Goal: Check status: Check status

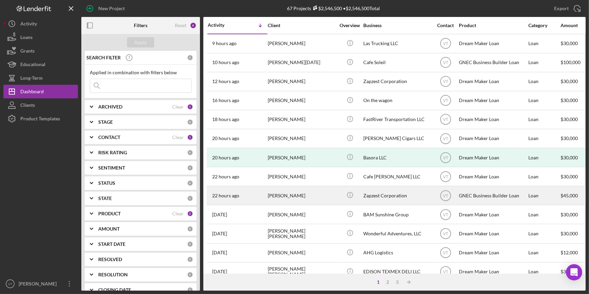
click at [281, 200] on div "[PERSON_NAME]" at bounding box center [302, 195] width 68 height 18
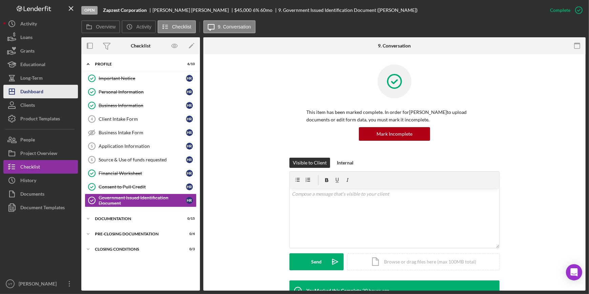
click at [41, 91] on div "Dashboard" at bounding box center [31, 92] width 23 height 15
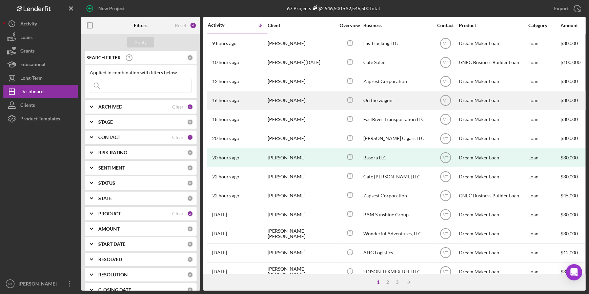
click at [308, 98] on div "[PERSON_NAME]" at bounding box center [302, 100] width 68 height 18
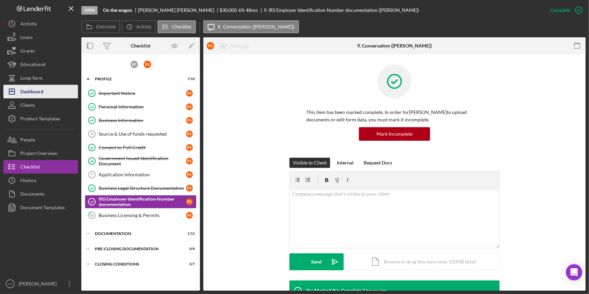
click at [43, 95] on div "Dashboard" at bounding box center [31, 92] width 23 height 15
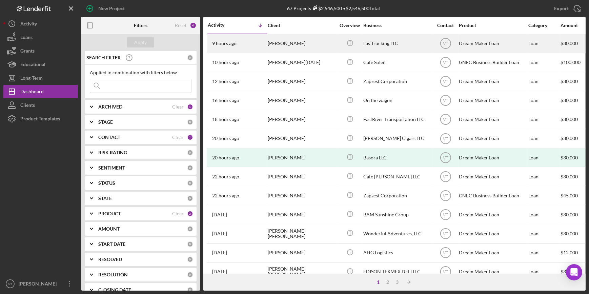
click at [275, 41] on div "[PERSON_NAME]" at bounding box center [302, 44] width 68 height 18
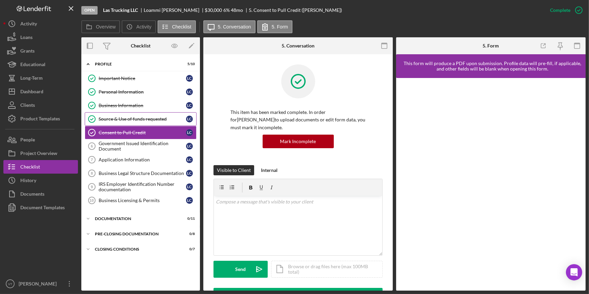
click at [138, 119] on div "Source & Use of funds requested" at bounding box center [142, 118] width 87 height 5
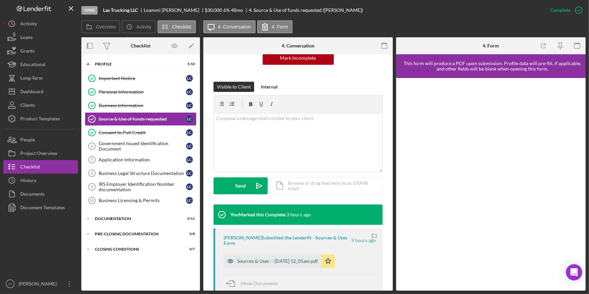
scroll to position [205, 0]
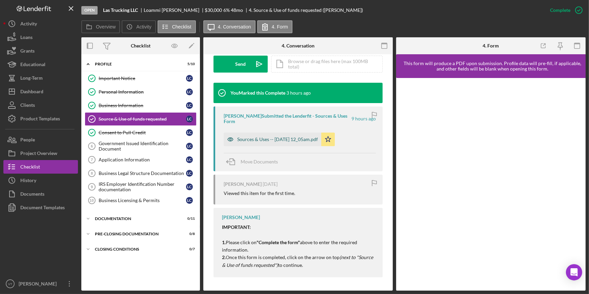
click at [254, 139] on div "Sources & Uses -- [DATE] 12_05am.pdf" at bounding box center [277, 139] width 81 height 5
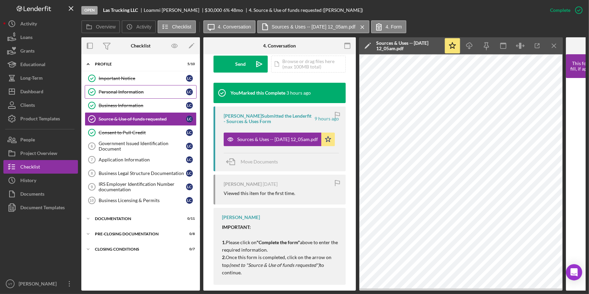
click at [127, 92] on div "Personal Information" at bounding box center [142, 91] width 87 height 5
